Goal: Information Seeking & Learning: Learn about a topic

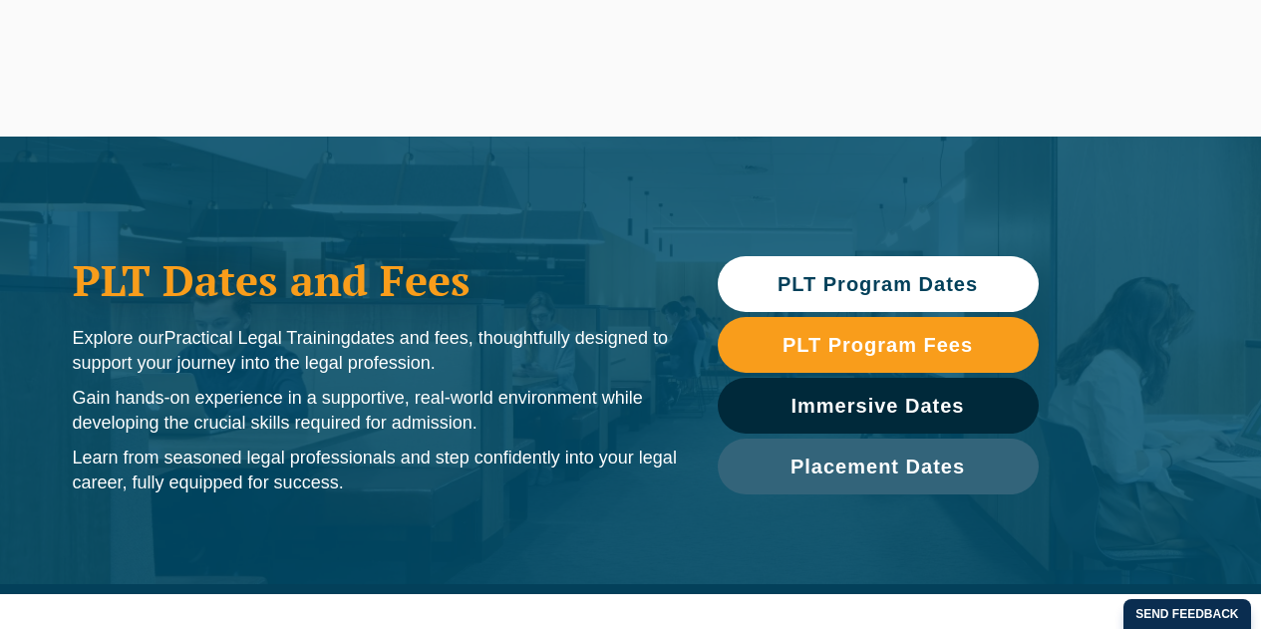
click at [831, 281] on span "PLT Program Dates" at bounding box center [877, 284] width 200 height 20
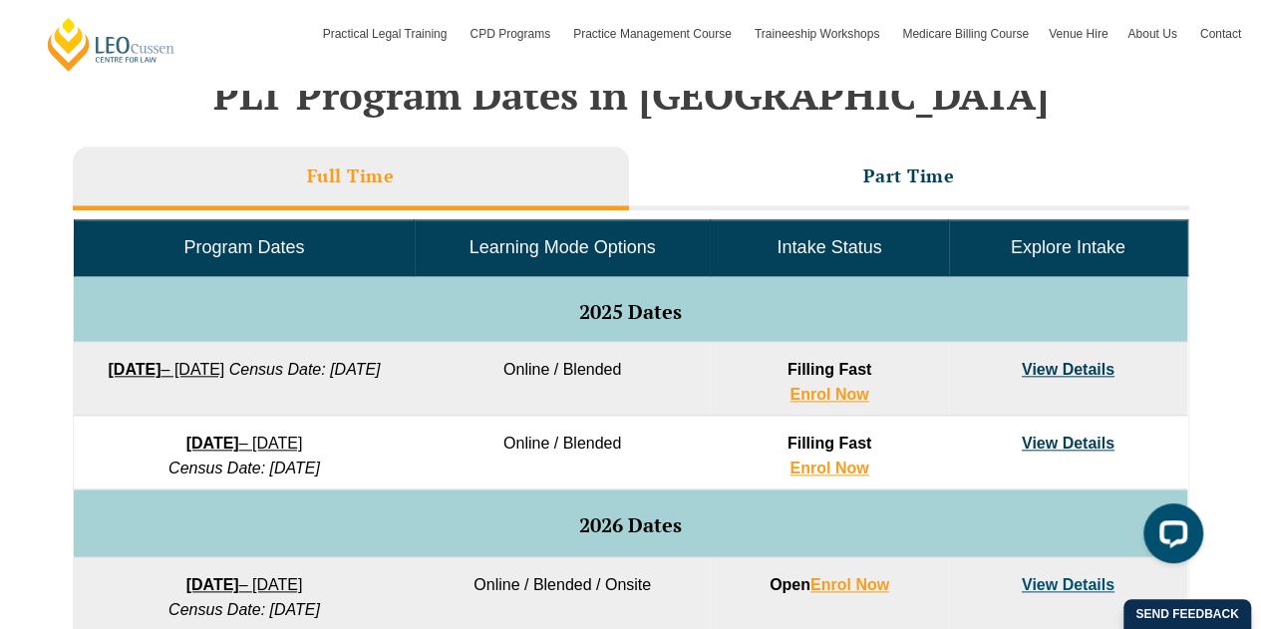
scroll to position [893, 0]
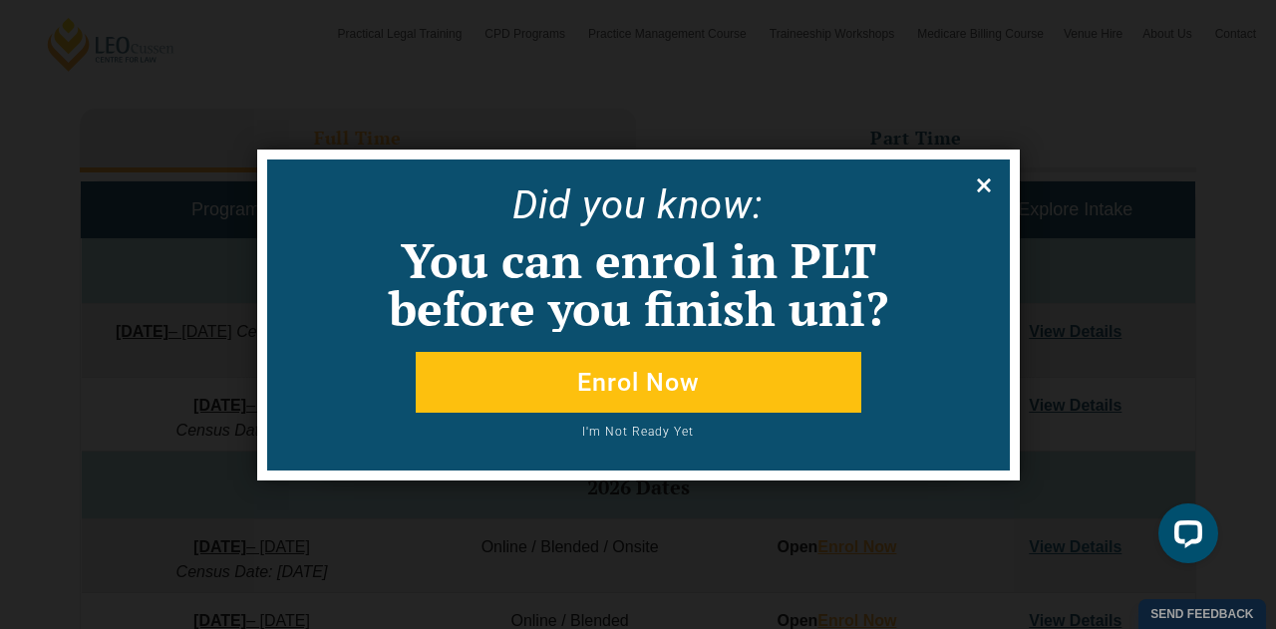
click at [980, 180] on icon at bounding box center [984, 185] width 14 height 14
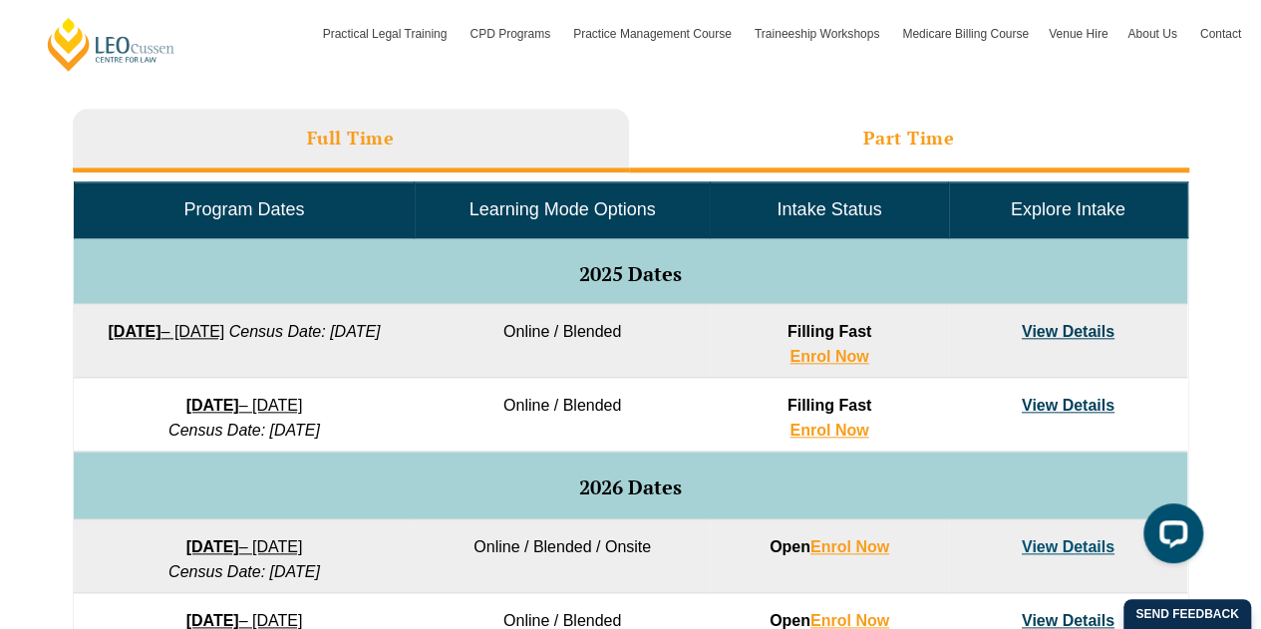
click at [905, 131] on h3 "Part Time" at bounding box center [909, 138] width 92 height 23
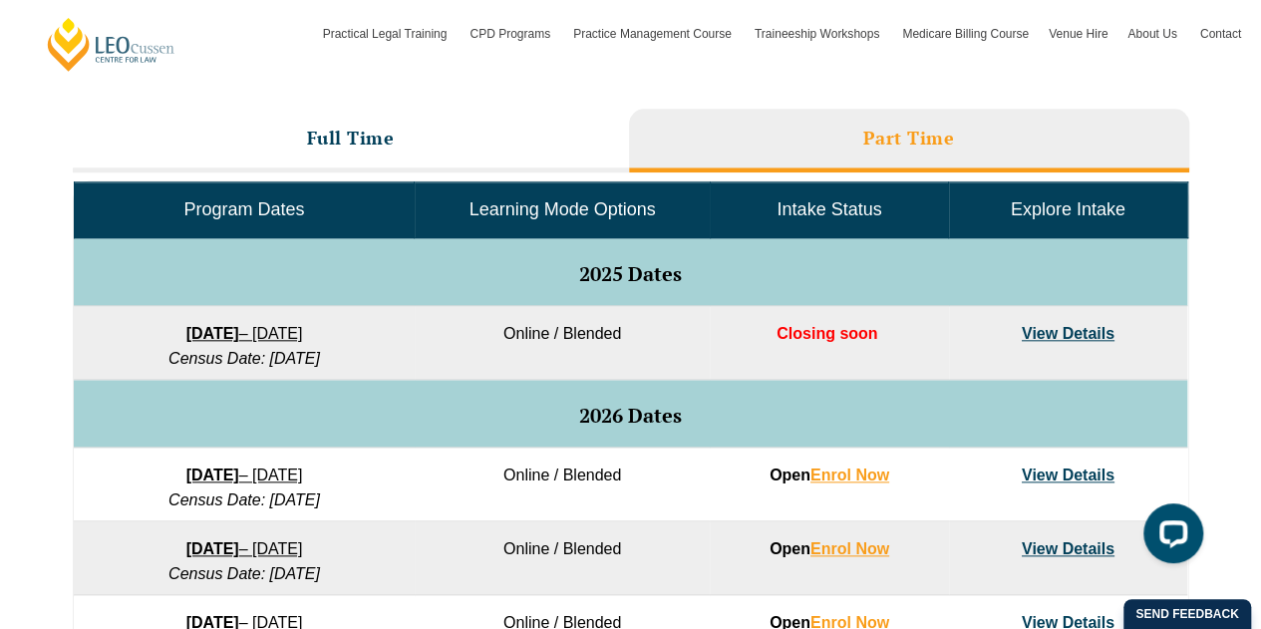
scroll to position [1092, 0]
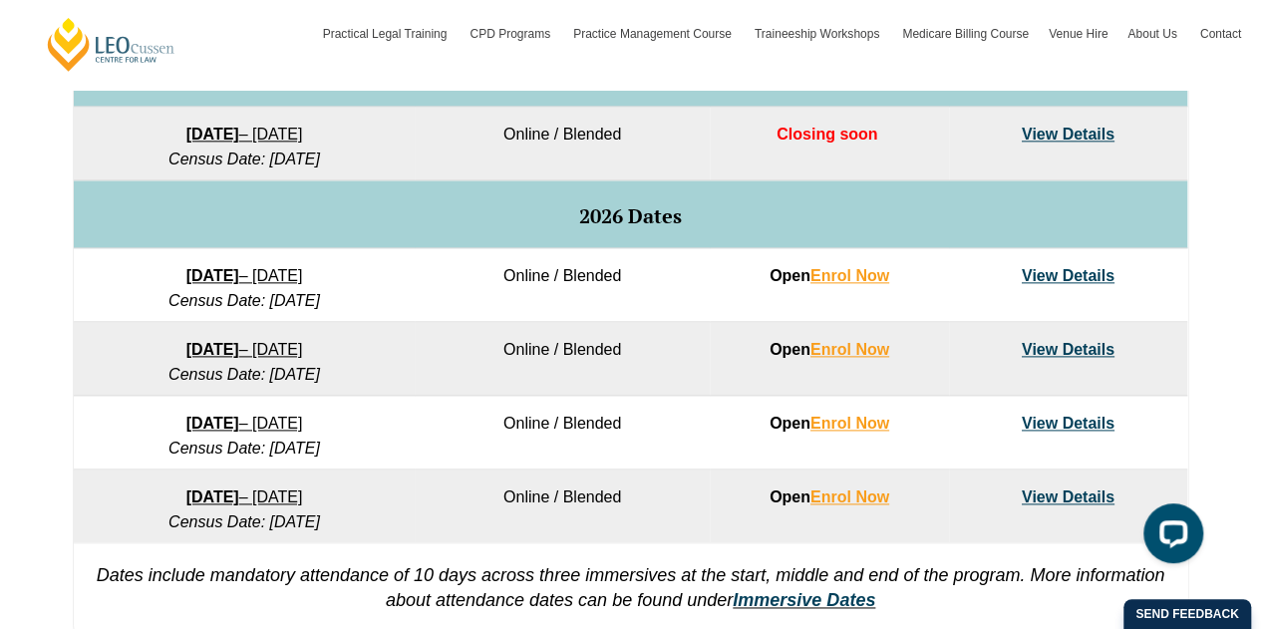
click at [1056, 133] on link "View Details" at bounding box center [1067, 134] width 93 height 17
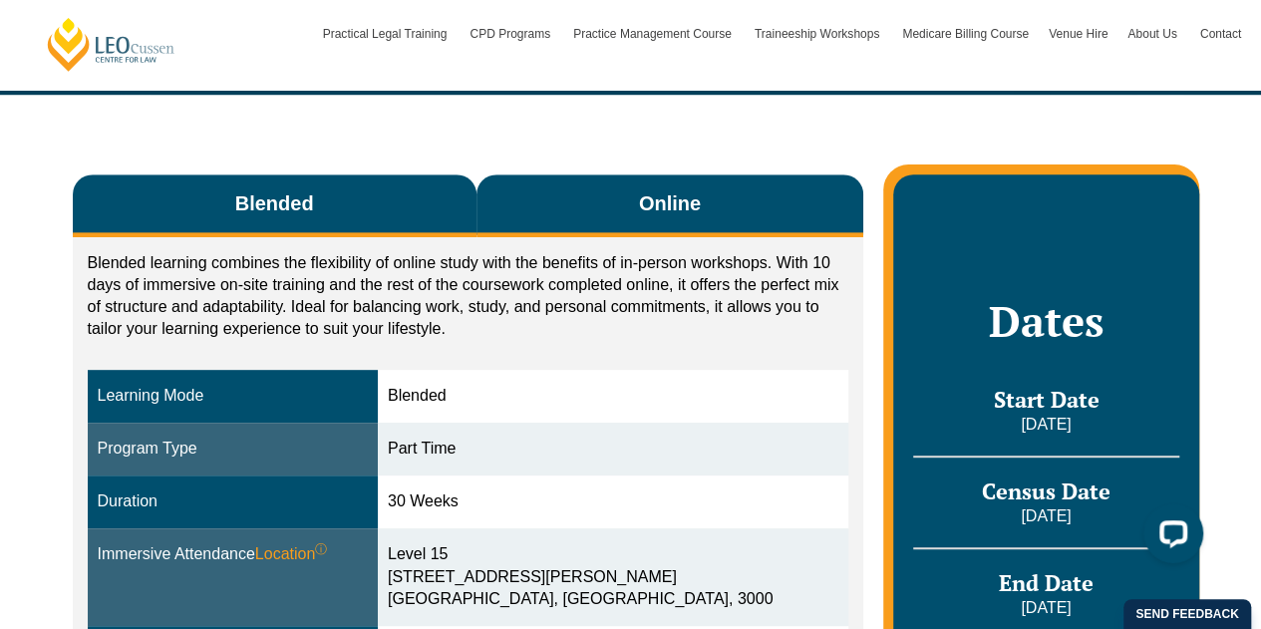
click at [658, 189] on span "Online" at bounding box center [670, 203] width 62 height 28
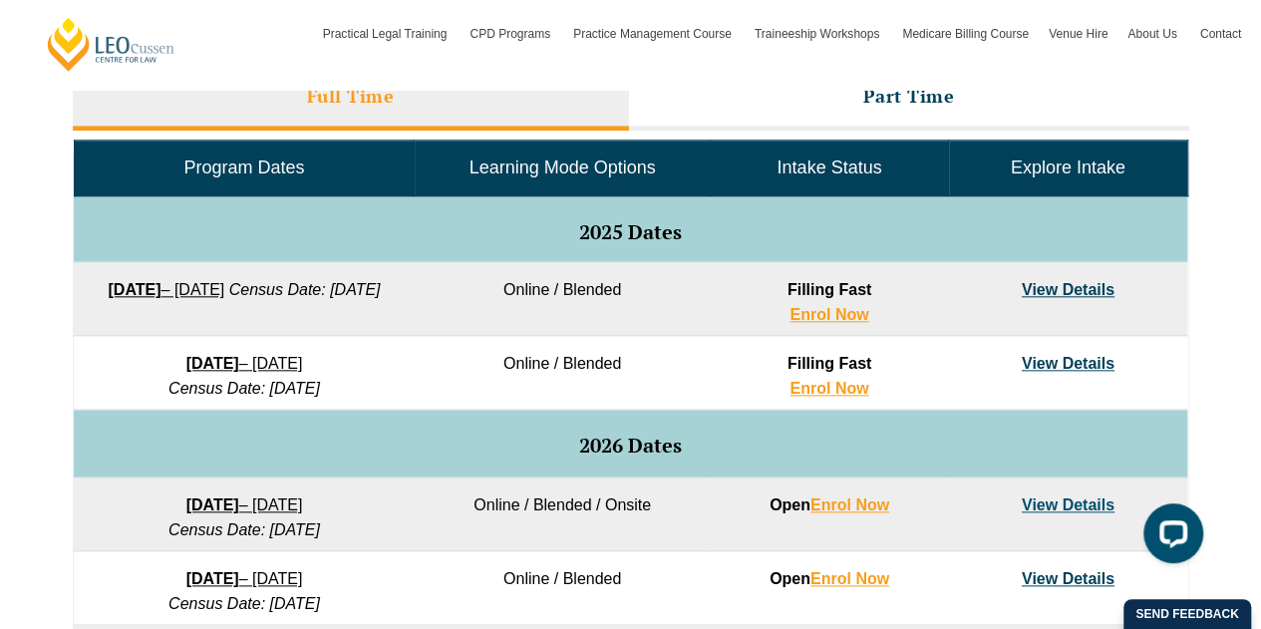
scroll to position [893, 0]
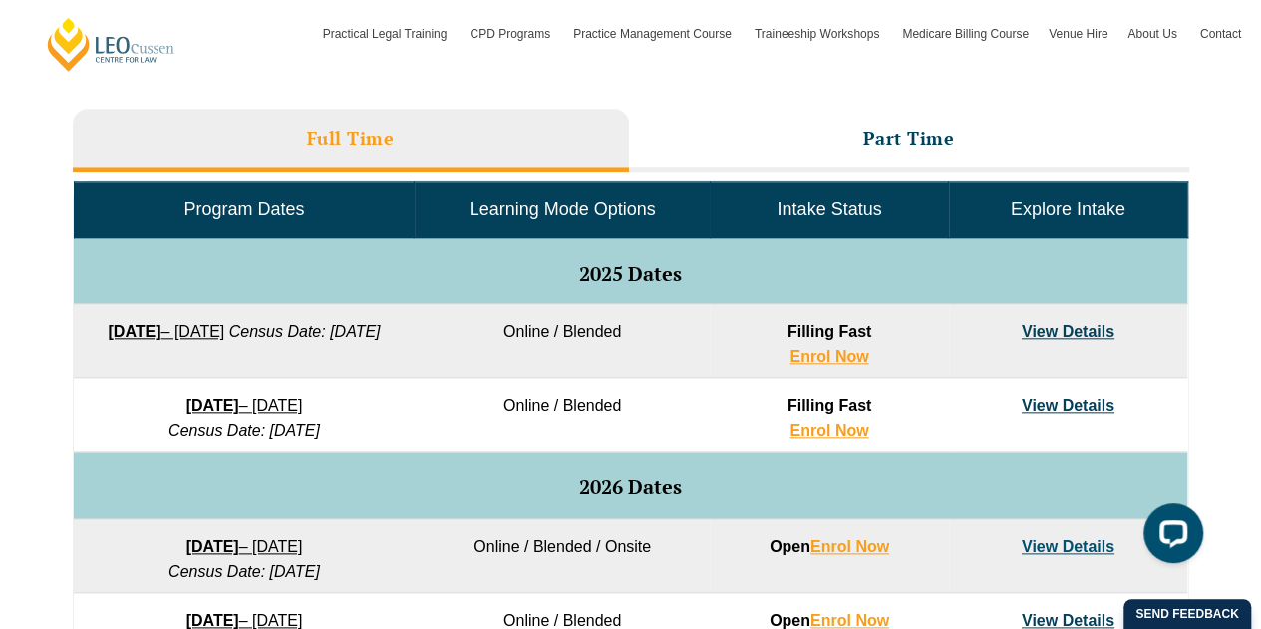
click at [1053, 324] on link "View Details" at bounding box center [1067, 331] width 93 height 17
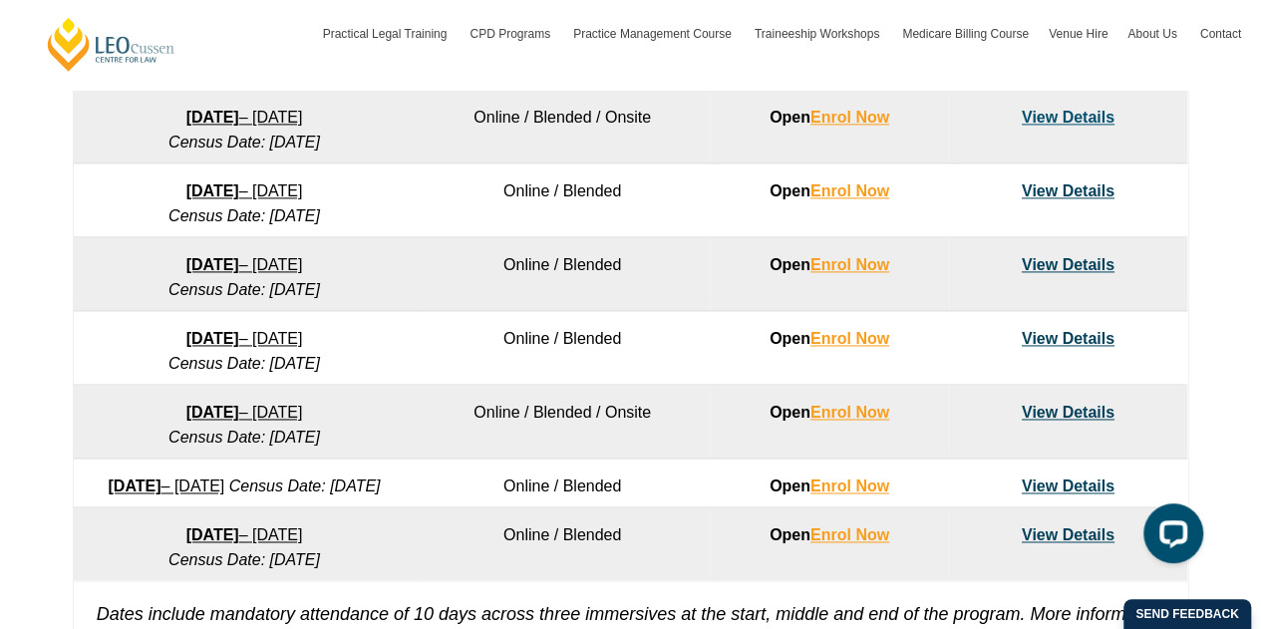
scroll to position [1292, 0]
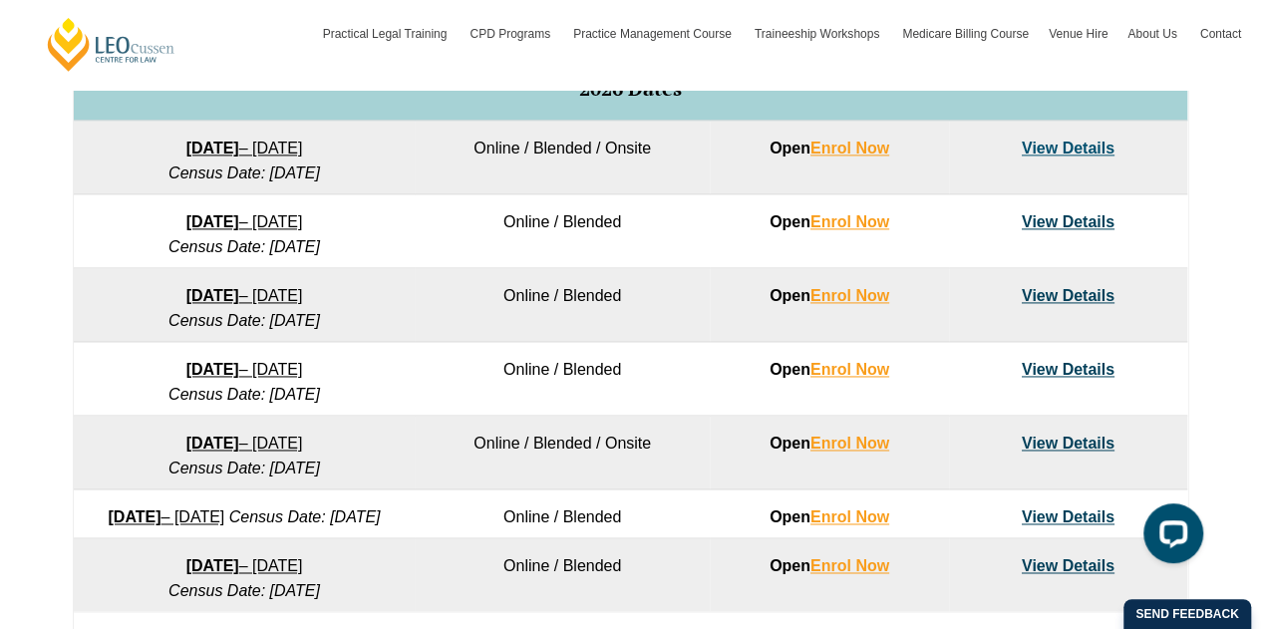
click at [1079, 142] on link "View Details" at bounding box center [1067, 148] width 93 height 17
